Goal: Find specific page/section: Find specific page/section

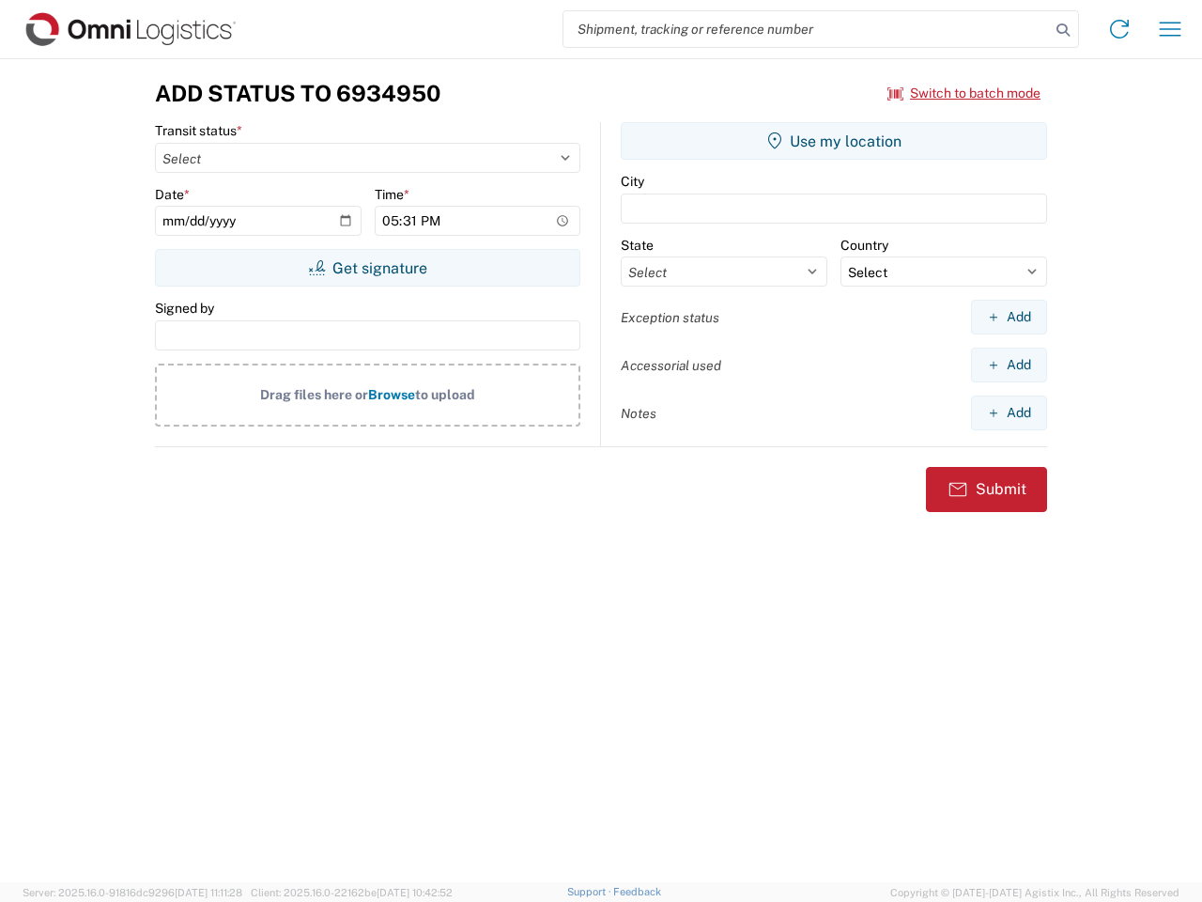
click at [807, 29] on input "search" at bounding box center [807, 29] width 487 height 36
click at [1063, 30] on icon at bounding box center [1063, 30] width 26 height 26
click at [1120, 29] on icon at bounding box center [1120, 29] width 30 height 30
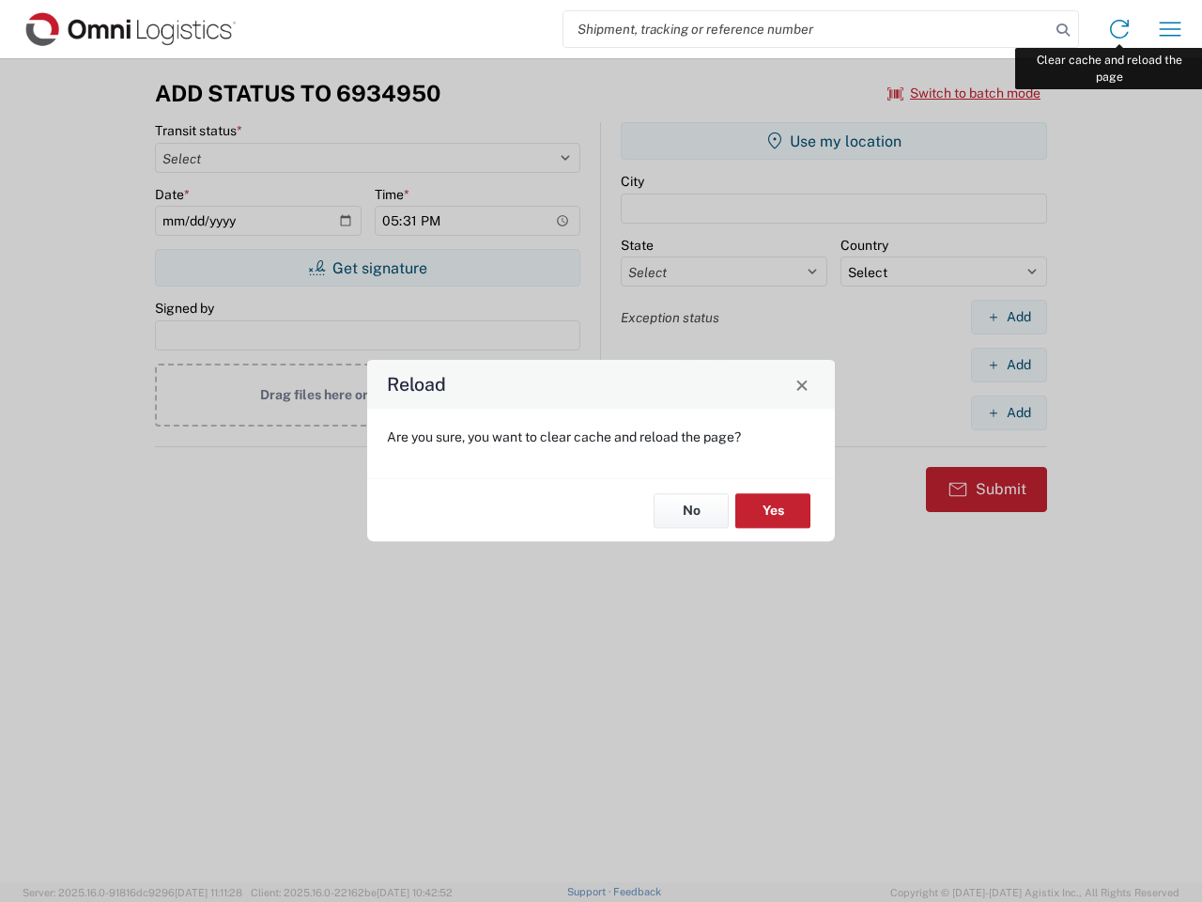
click at [1170, 29] on div "Reload Are you sure, you want to clear cache and reload the page? No Yes" at bounding box center [601, 451] width 1202 height 902
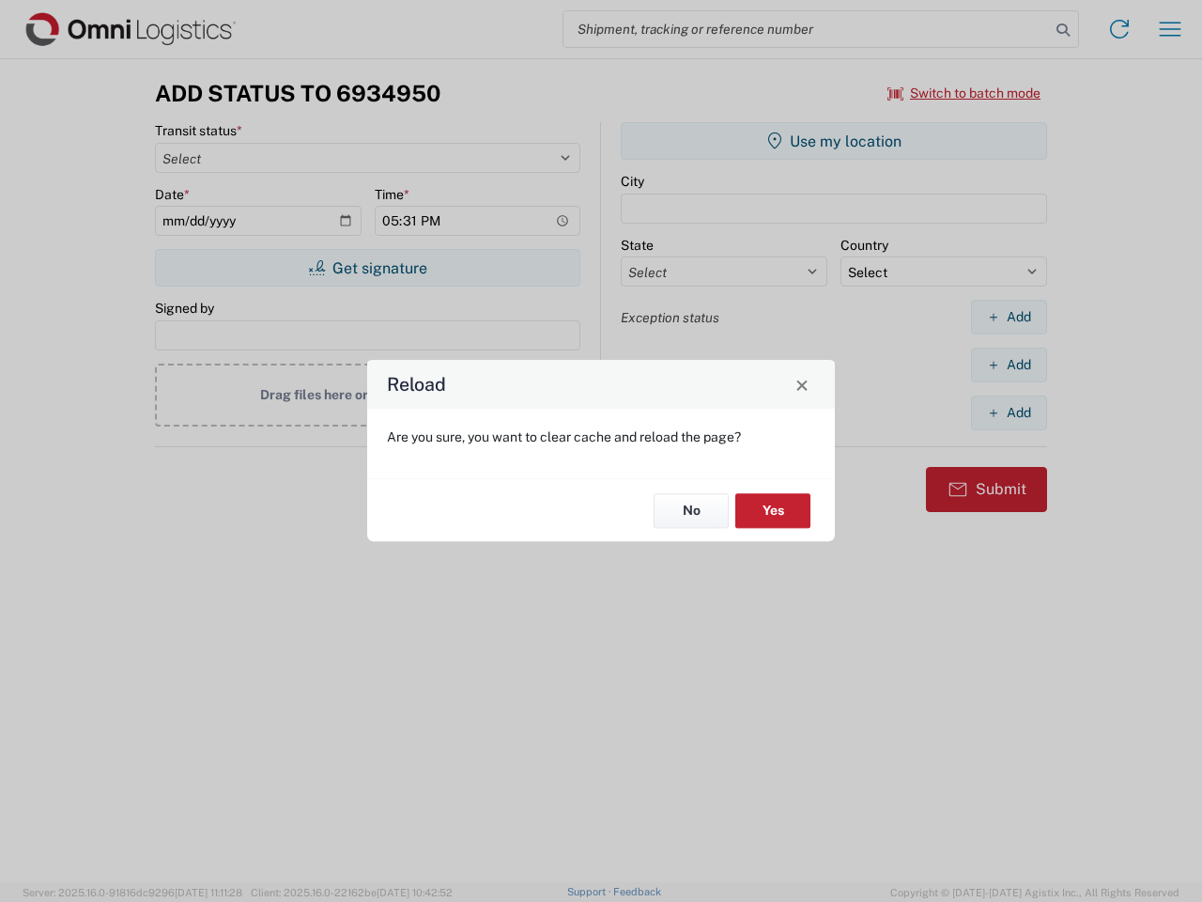
click at [965, 93] on div "Reload Are you sure, you want to clear cache and reload the page? No Yes" at bounding box center [601, 451] width 1202 height 902
click at [367, 268] on div "Reload Are you sure, you want to clear cache and reload the page? No Yes" at bounding box center [601, 451] width 1202 height 902
click at [834, 141] on div "Reload Are you sure, you want to clear cache and reload the page? No Yes" at bounding box center [601, 451] width 1202 height 902
click at [1009, 317] on div "Reload Are you sure, you want to clear cache and reload the page? No Yes" at bounding box center [601, 451] width 1202 height 902
click at [1009, 364] on div "Reload Are you sure, you want to clear cache and reload the page? No Yes" at bounding box center [601, 451] width 1202 height 902
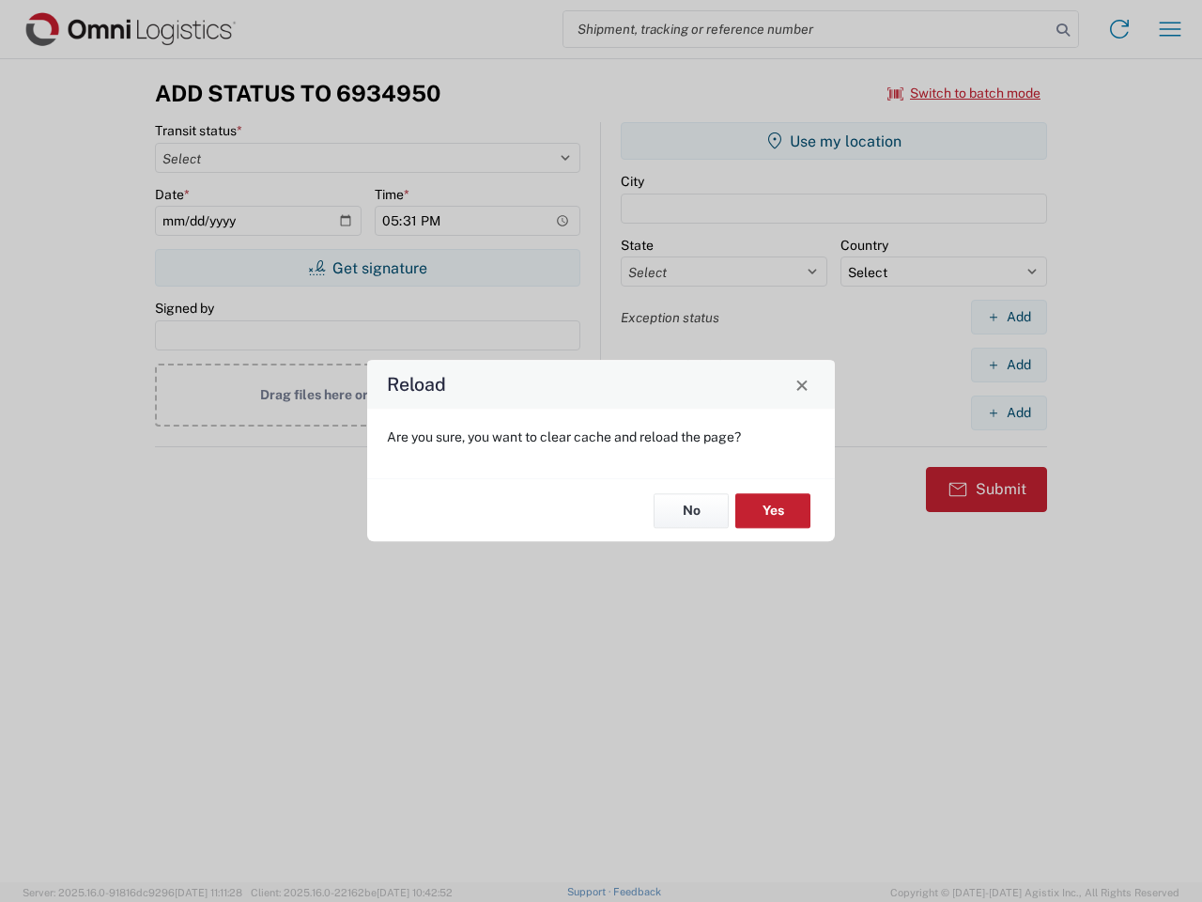
click at [1009, 412] on div "Reload Are you sure, you want to clear cache and reload the page? No Yes" at bounding box center [601, 451] width 1202 height 902
